Goal: Navigation & Orientation: Go to known website

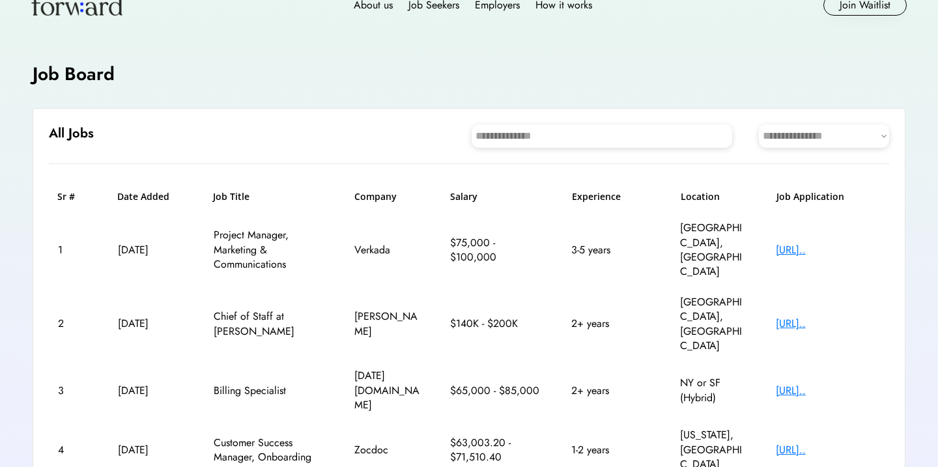
scroll to position [40, 0]
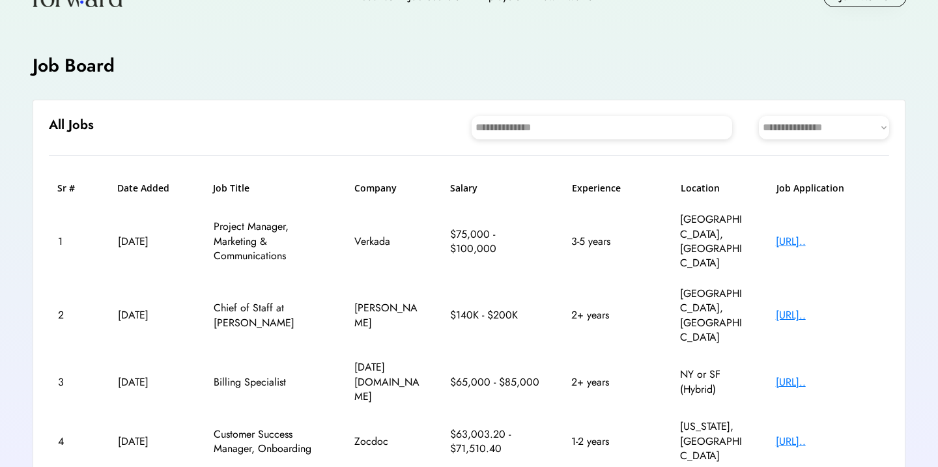
click at [802, 235] on div "[URL].." at bounding box center [828, 242] width 104 height 14
select select "********"
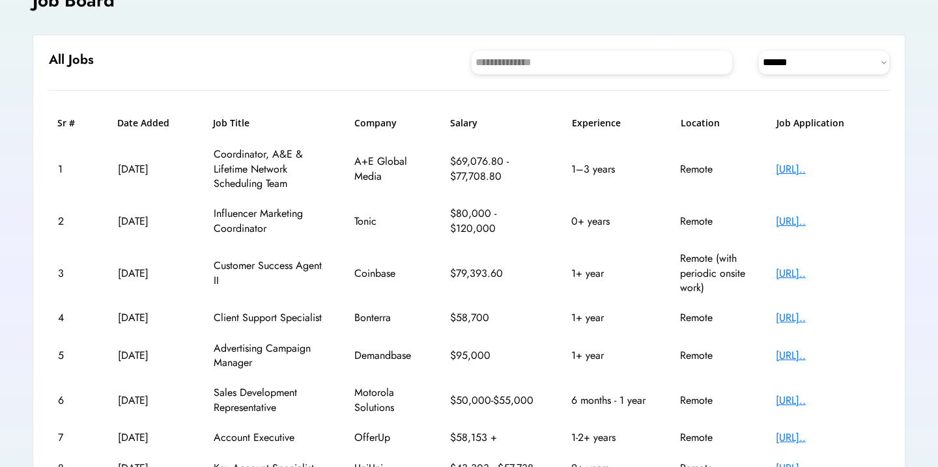
scroll to position [106, 0]
click at [801, 168] on div "[URL].." at bounding box center [828, 169] width 104 height 14
click at [805, 216] on div "[URL].." at bounding box center [828, 221] width 104 height 14
click at [804, 266] on div "[URL].." at bounding box center [828, 273] width 104 height 14
click at [821, 315] on div "[URL].." at bounding box center [828, 317] width 104 height 14
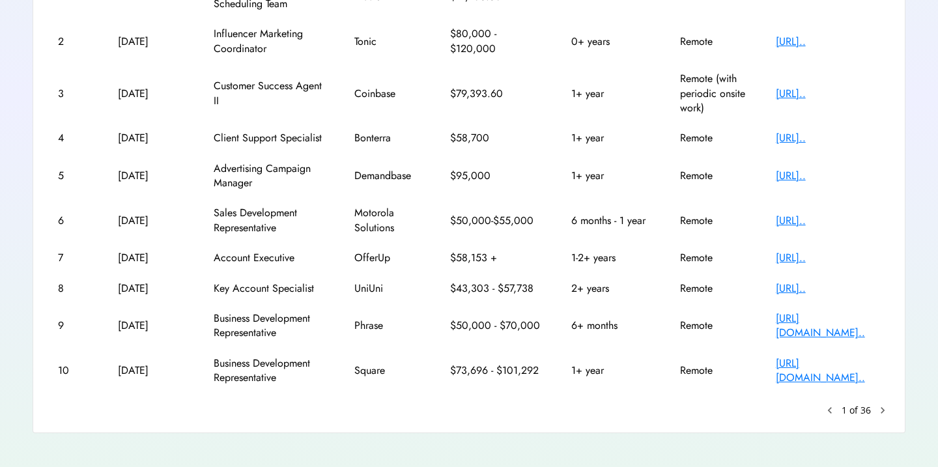
scroll to position [282, 0]
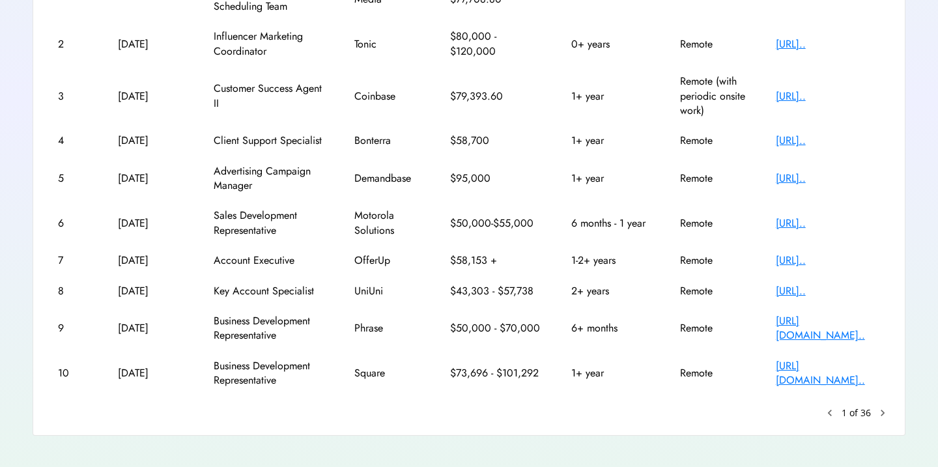
click at [833, 257] on div "[URL].." at bounding box center [828, 260] width 104 height 14
click at [862, 321] on div "[URL][DOMAIN_NAME].." at bounding box center [828, 328] width 104 height 29
click at [822, 288] on div "[URL].." at bounding box center [828, 291] width 104 height 14
click at [836, 221] on div "[URL].." at bounding box center [828, 223] width 104 height 14
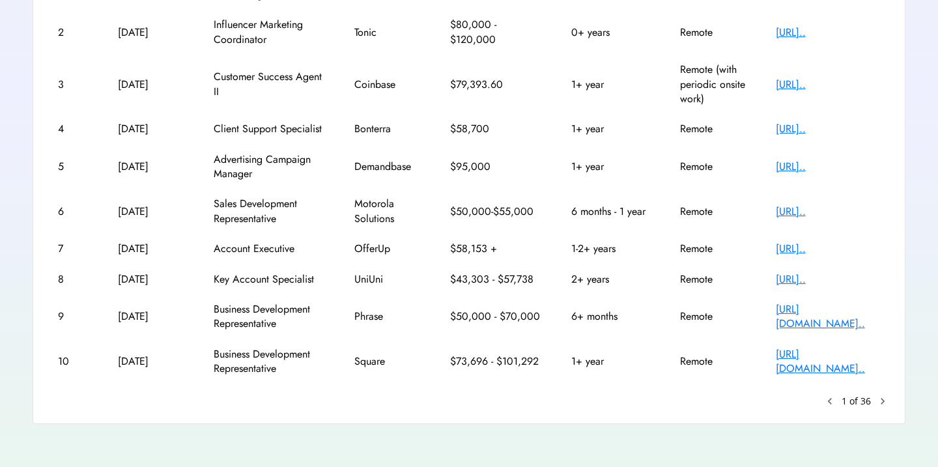
scroll to position [293, -1]
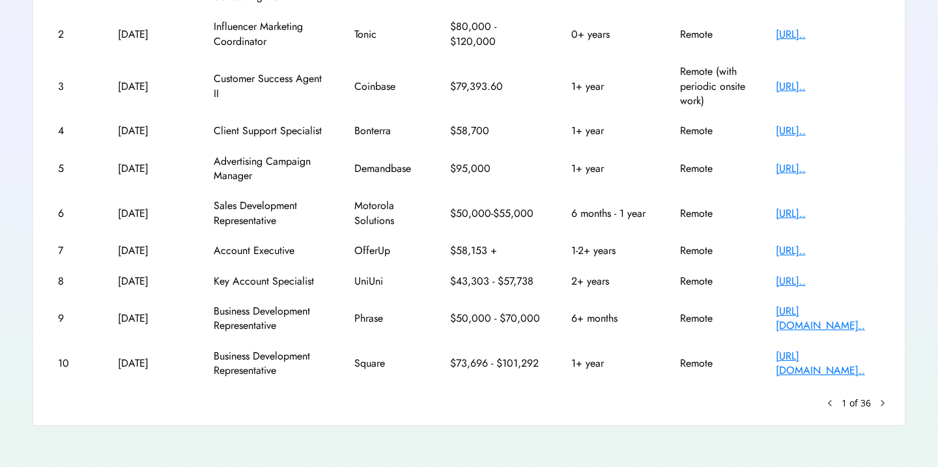
click at [884, 398] on text "chevron_right" at bounding box center [882, 403] width 13 height 13
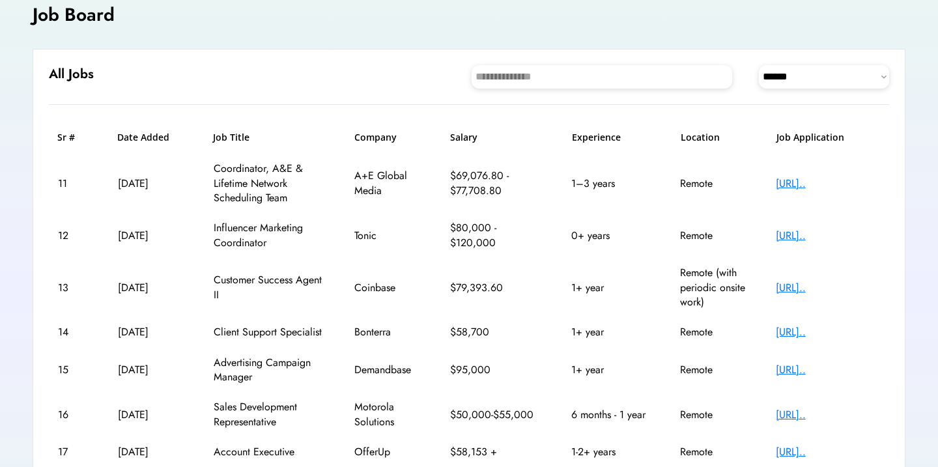
scroll to position [83, 0]
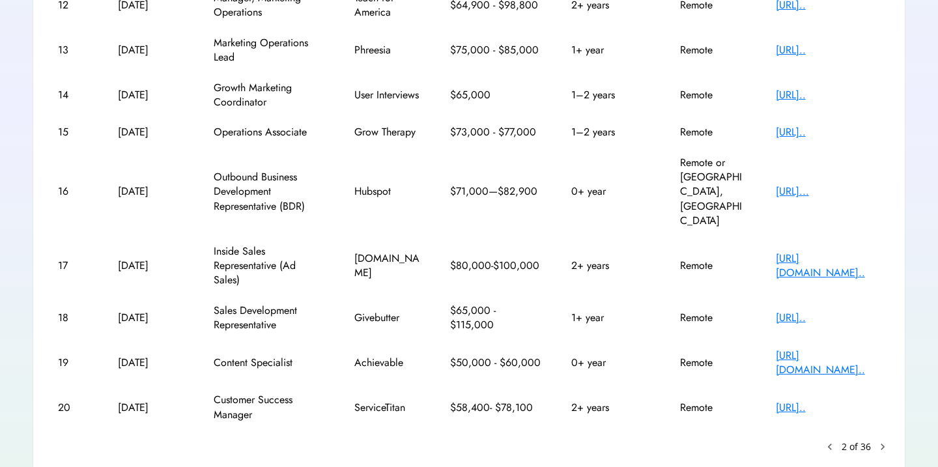
click at [831, 440] on text "keyboard_arrow_left" at bounding box center [829, 446] width 13 height 13
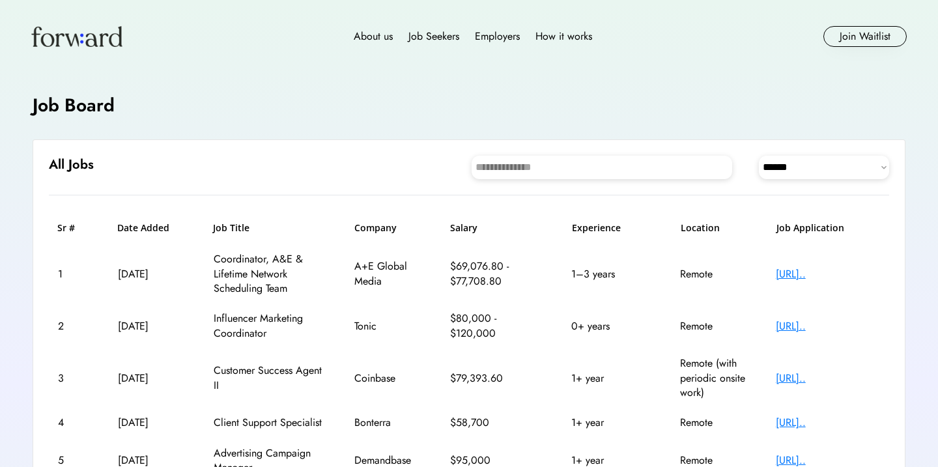
scroll to position [0, 0]
